Goal: Transaction & Acquisition: Purchase product/service

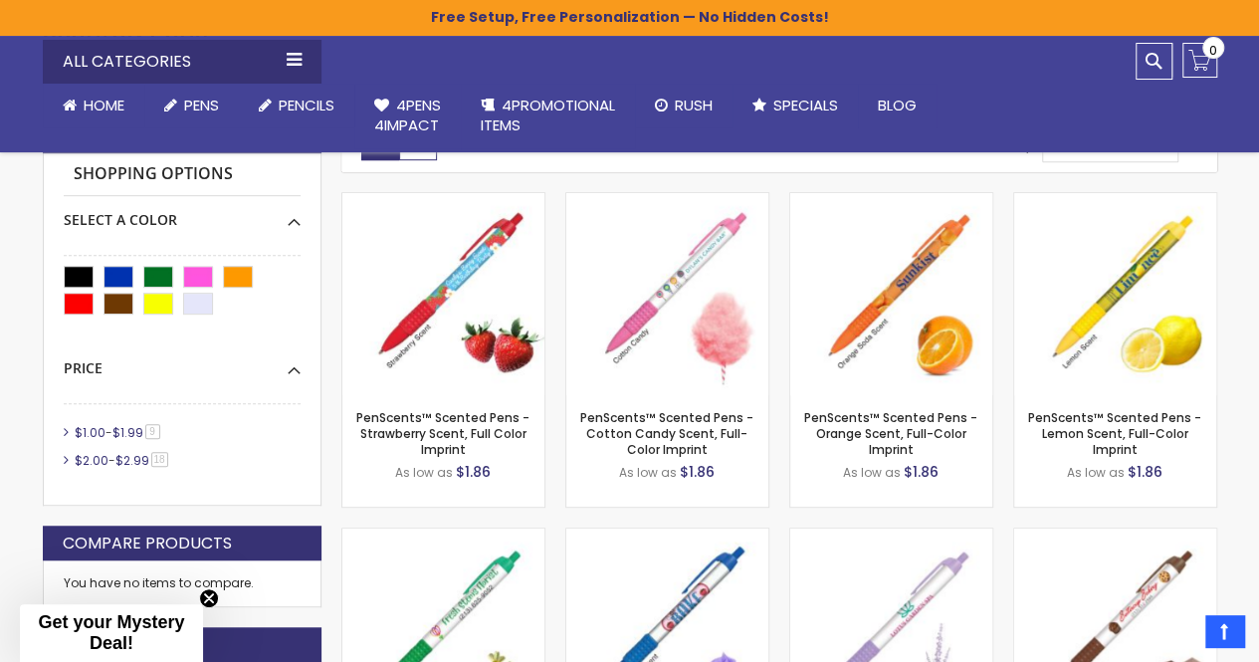
scroll to position [459, 0]
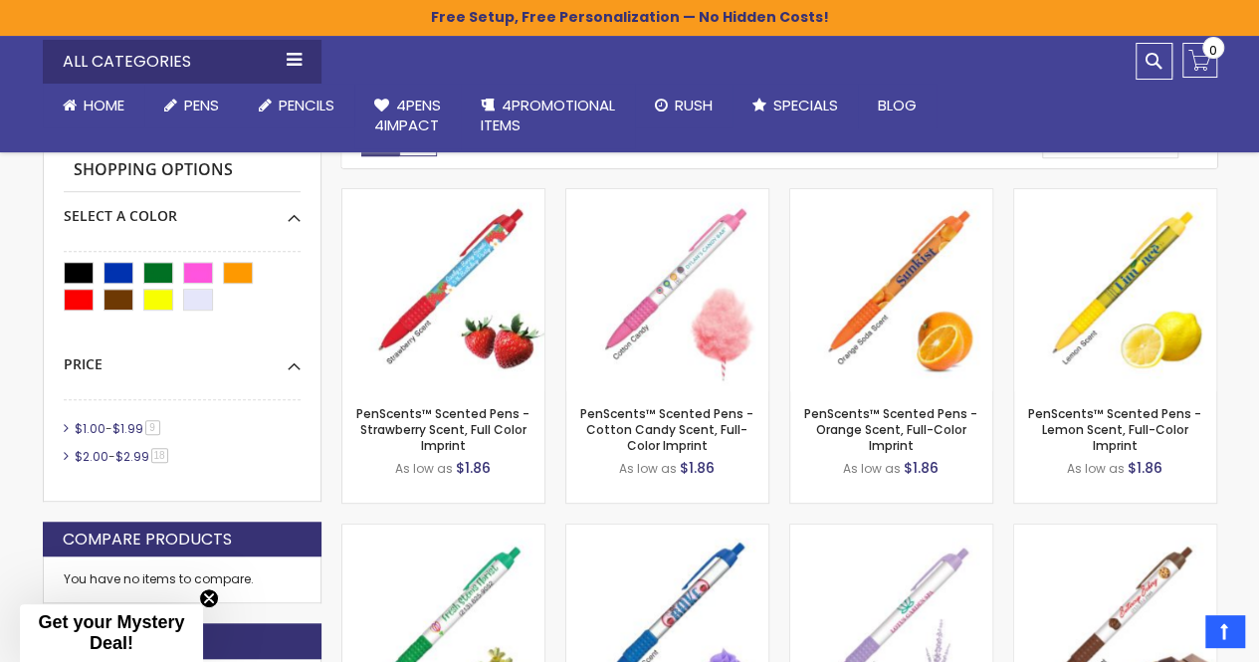
drag, startPoint x: 1260, startPoint y: 99, endPoint x: 1268, endPoint y: 180, distance: 82.0
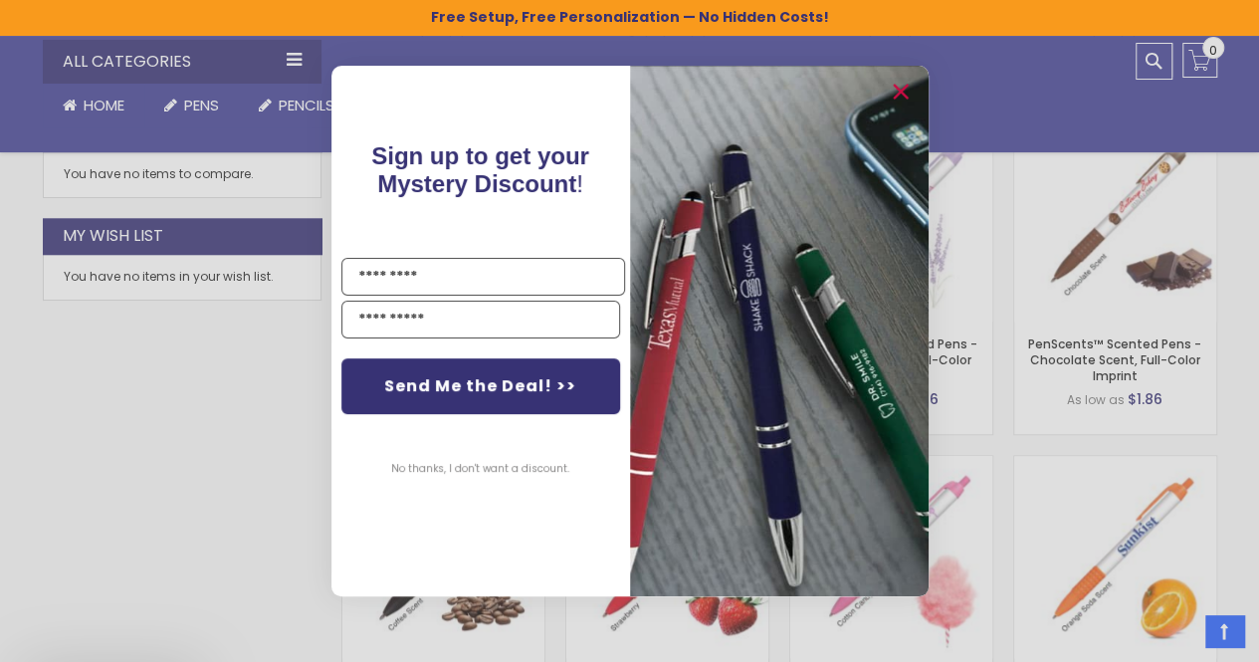
scroll to position [980, 0]
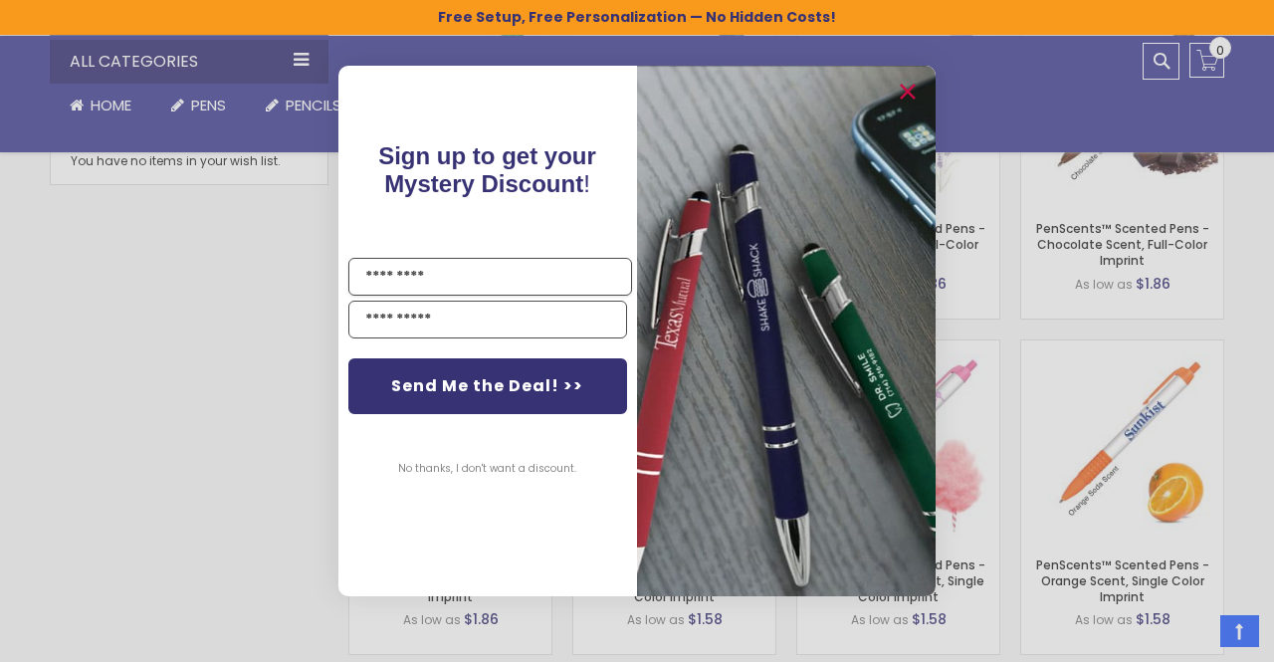
drag, startPoint x: 1268, startPoint y: 180, endPoint x: 1268, endPoint y: 282, distance: 101.6
click at [908, 91] on icon "Close dialog" at bounding box center [907, 92] width 13 height 13
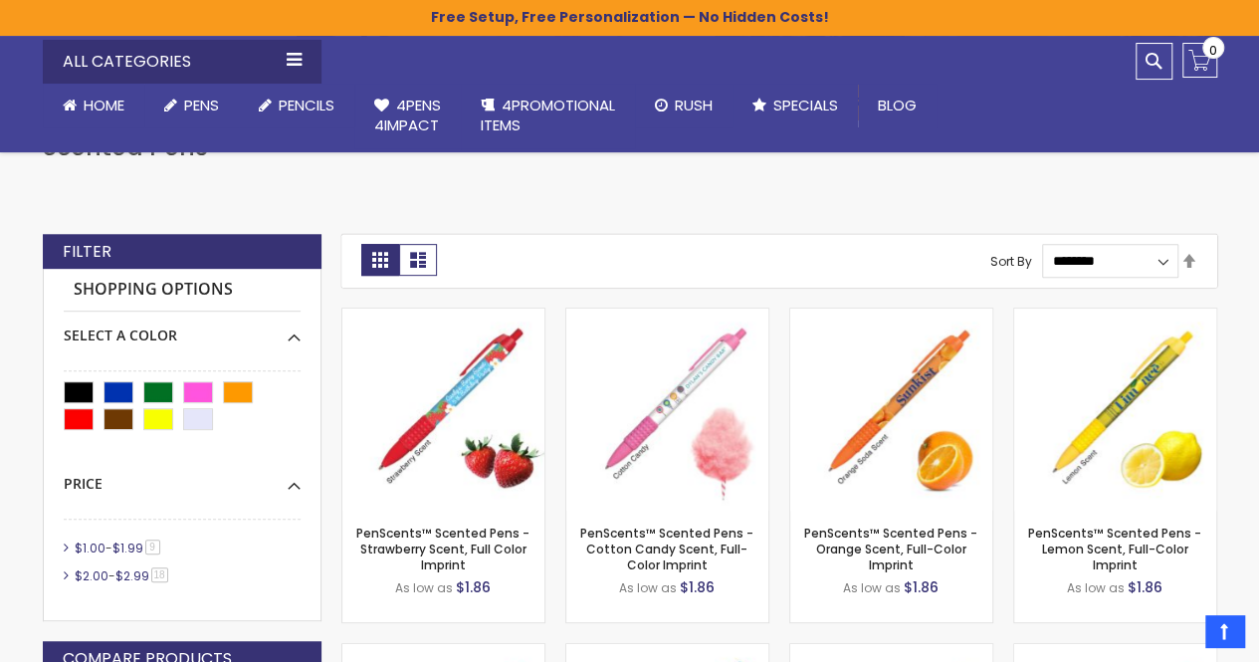
scroll to position [409, 0]
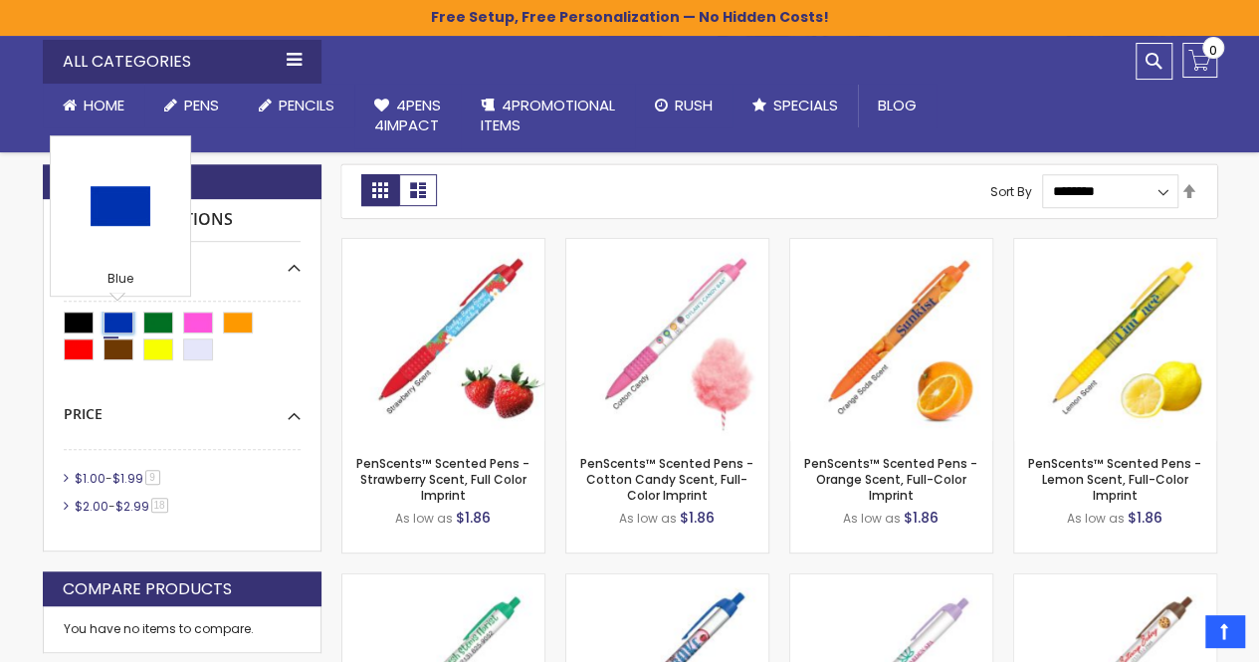
click at [123, 314] on div "Blue" at bounding box center [119, 323] width 30 height 22
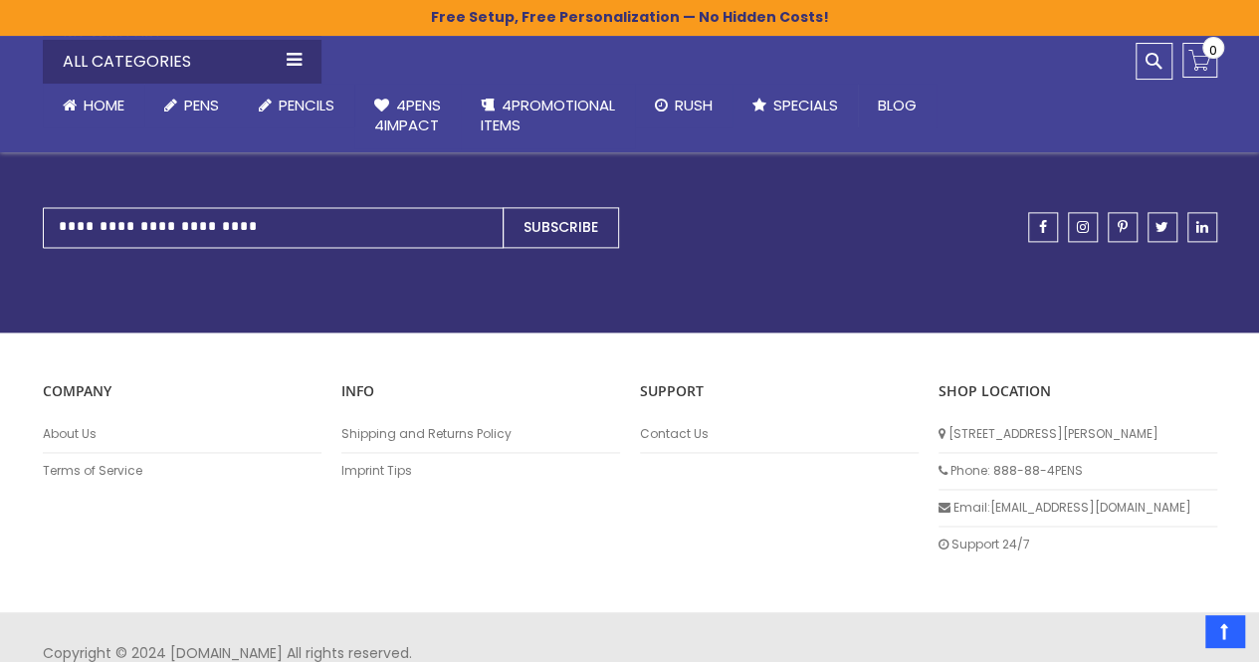
scroll to position [1262, 0]
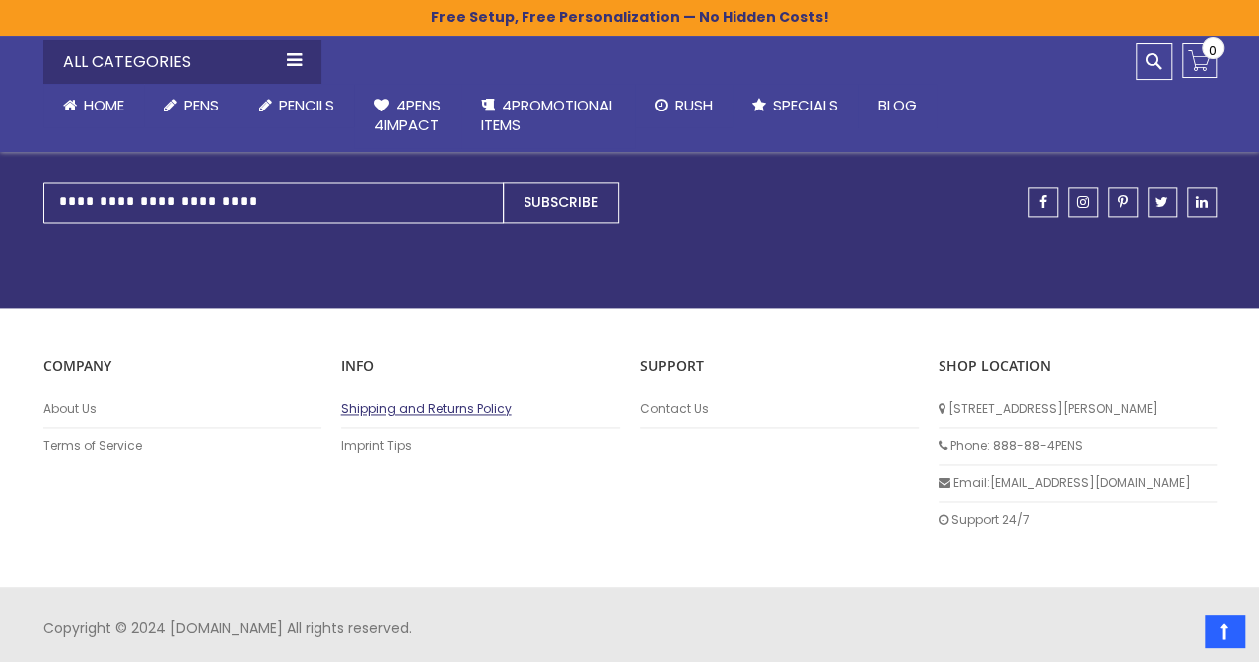
click at [408, 404] on link "Shipping and Returns Policy" at bounding box center [480, 409] width 279 height 16
